Goal: Task Accomplishment & Management: Complete application form

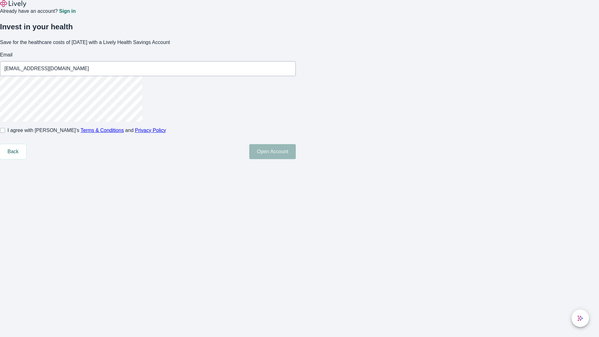
click at [5, 133] on input "I agree with Lively’s Terms & Conditions and Privacy Policy" at bounding box center [2, 130] width 5 height 5
checkbox input "true"
click at [296, 159] on button "Open Account" at bounding box center [272, 151] width 47 height 15
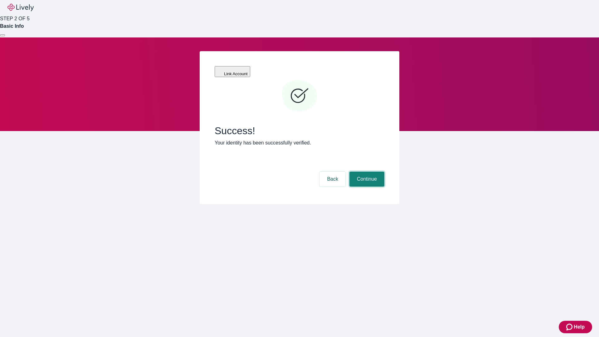
click at [366, 172] on button "Continue" at bounding box center [367, 179] width 35 height 15
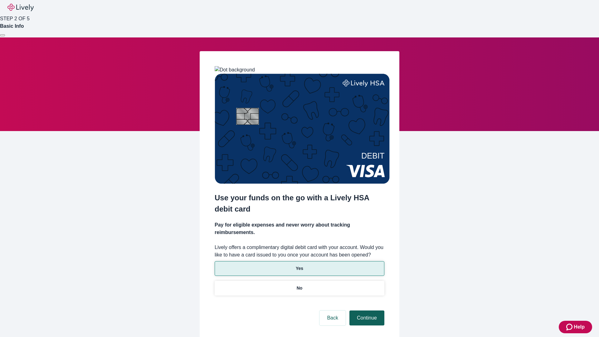
click at [299, 265] on p "Yes" at bounding box center [299, 268] width 7 height 7
click at [366, 311] on button "Continue" at bounding box center [367, 318] width 35 height 15
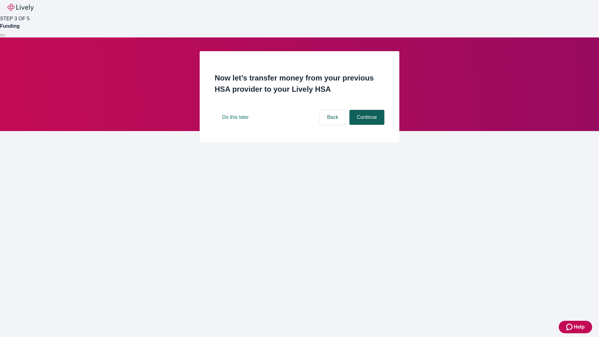
click at [366, 125] on button "Continue" at bounding box center [367, 117] width 35 height 15
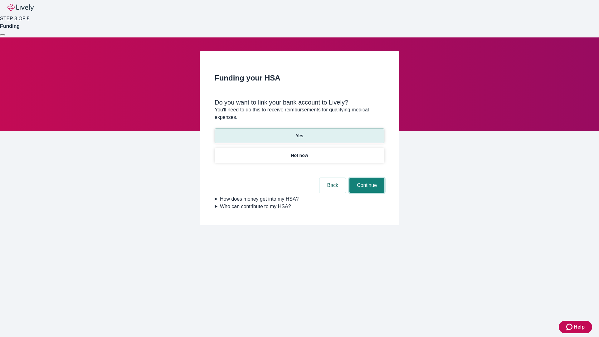
click at [366, 178] on button "Continue" at bounding box center [367, 185] width 35 height 15
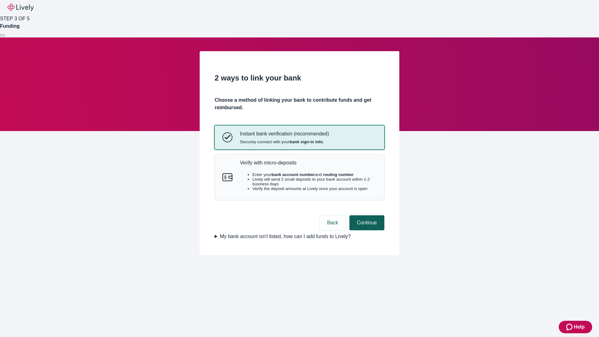
click at [308, 166] on p "Verify with micro-deposits" at bounding box center [308, 163] width 137 height 6
click at [366, 230] on button "Continue" at bounding box center [367, 222] width 35 height 15
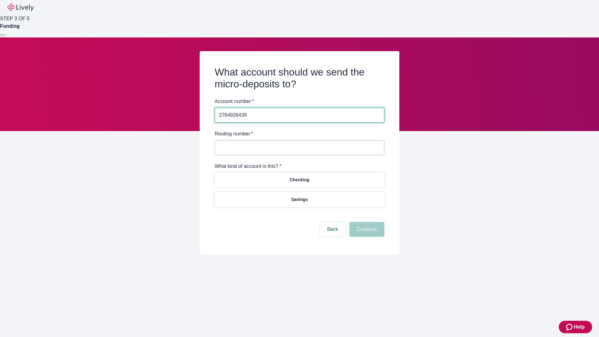
type input "2764926439"
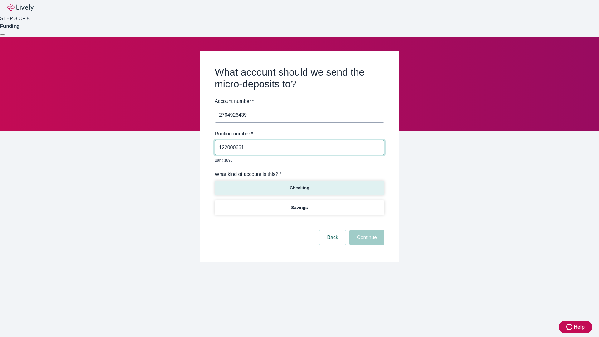
type input "122000661"
click at [299, 185] on p "Checking" at bounding box center [300, 188] width 20 height 7
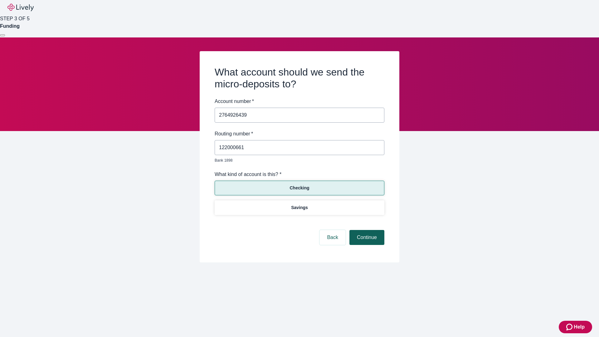
click at [366, 230] on button "Continue" at bounding box center [367, 237] width 35 height 15
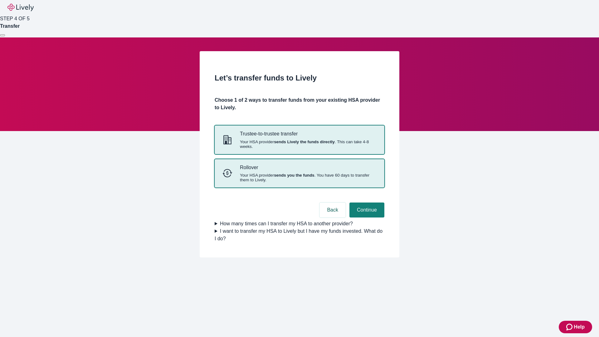
click at [299, 178] on strong "sends you the funds" at bounding box center [294, 175] width 41 height 5
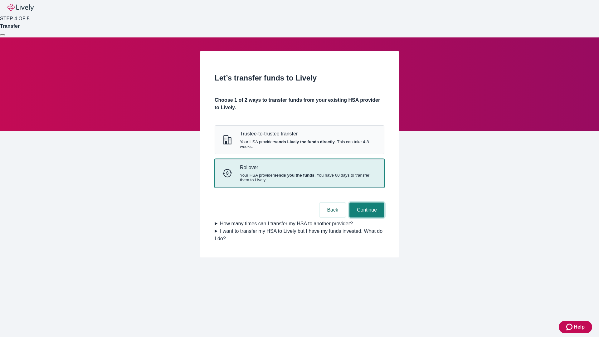
click at [366, 218] on button "Continue" at bounding box center [367, 210] width 35 height 15
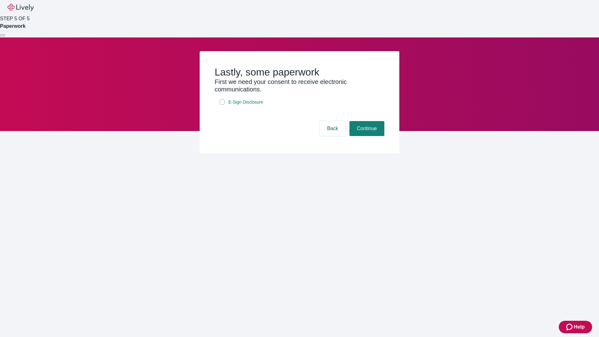
click at [222, 105] on input "E-Sign Disclosure" at bounding box center [222, 102] width 5 height 5
checkbox input "true"
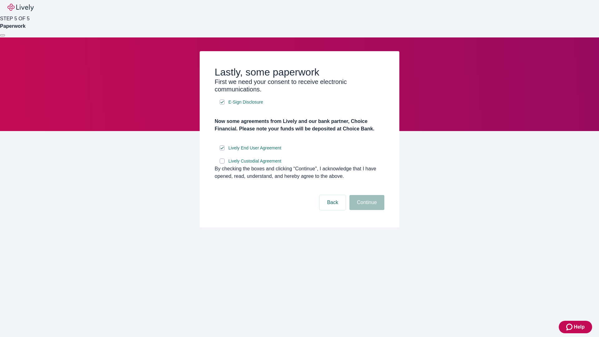
click at [222, 164] on input "Lively Custodial Agreement" at bounding box center [222, 161] width 5 height 5
checkbox input "true"
click at [366, 210] on button "Continue" at bounding box center [367, 202] width 35 height 15
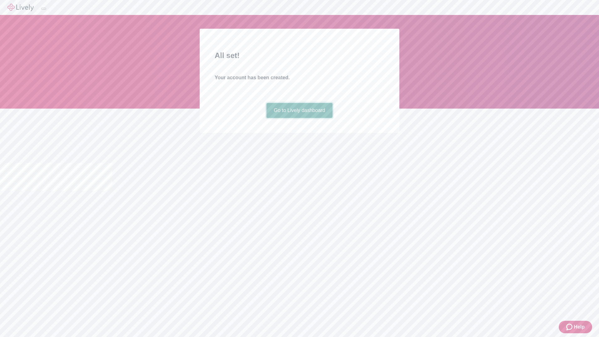
click at [299, 118] on link "Go to Lively dashboard" at bounding box center [300, 110] width 66 height 15
